Goal: Task Accomplishment & Management: Use online tool/utility

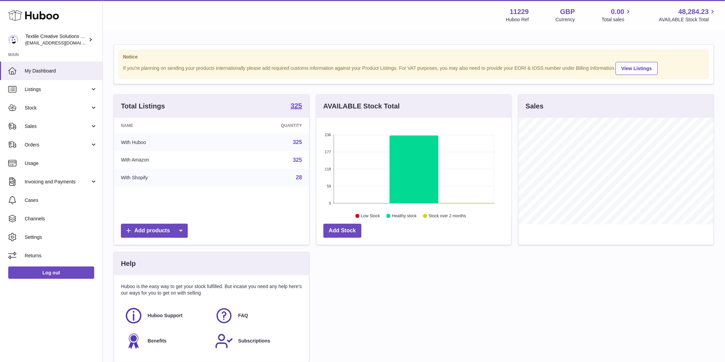
scroll to position [107, 194]
click at [80, 126] on span "Sales" at bounding box center [57, 126] width 65 height 7
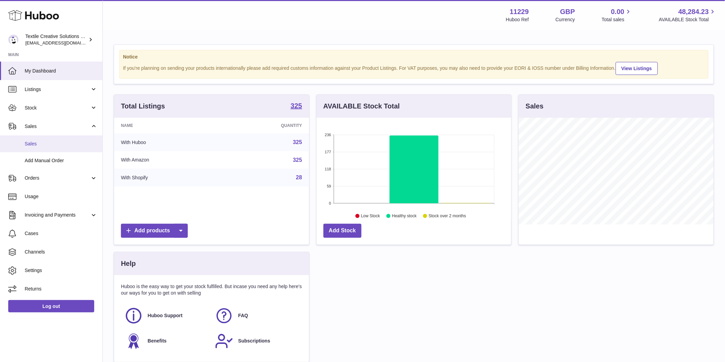
click at [48, 142] on span "Sales" at bounding box center [61, 144] width 73 height 7
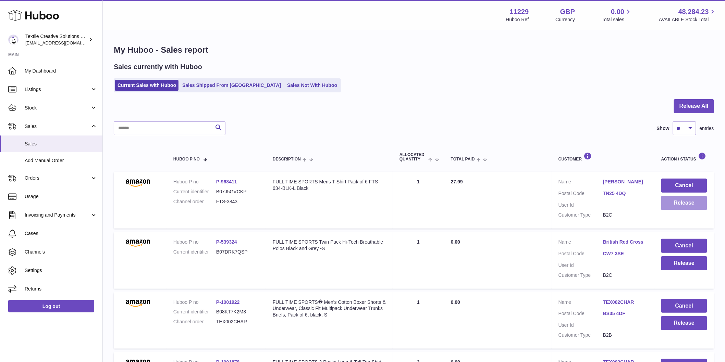
click at [680, 203] on button "Release" at bounding box center [684, 203] width 46 height 14
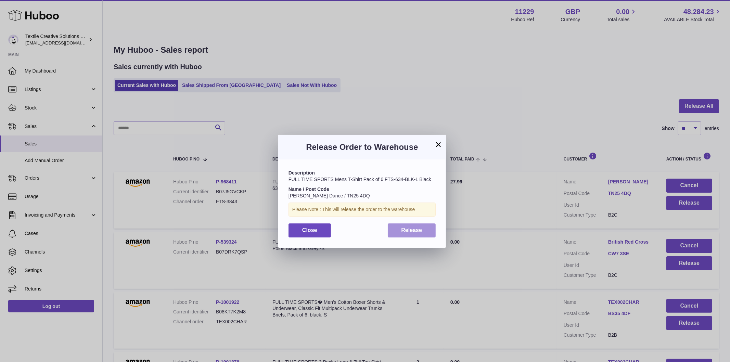
click at [426, 231] on button "Release" at bounding box center [412, 231] width 48 height 14
